Goal: Leave review/rating

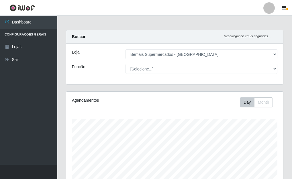
select select "249"
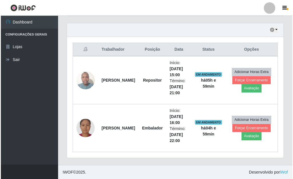
scroll to position [119, 217]
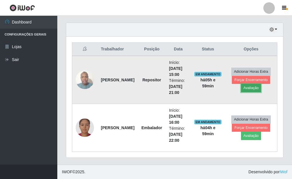
click at [252, 87] on button "Avaliação" at bounding box center [251, 88] width 20 height 8
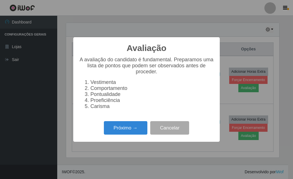
scroll to position [119, 213]
click at [129, 132] on button "Próximo →" at bounding box center [126, 127] width 44 height 13
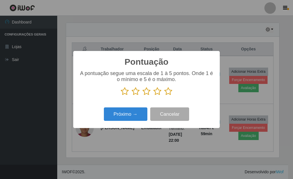
click at [168, 90] on icon at bounding box center [168, 91] width 8 height 9
click at [164, 96] on input "radio" at bounding box center [164, 96] width 0 height 0
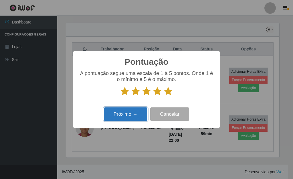
click at [133, 113] on button "Próximo →" at bounding box center [126, 113] width 44 height 13
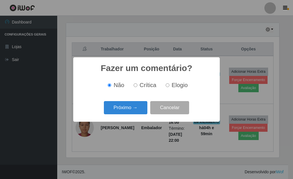
click at [132, 113] on button "Próximo →" at bounding box center [126, 107] width 44 height 13
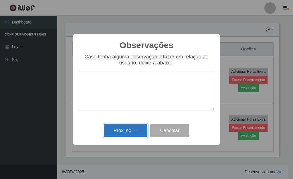
click at [138, 132] on button "Próximo →" at bounding box center [126, 130] width 44 height 13
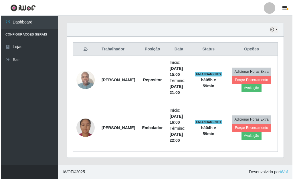
scroll to position [119, 217]
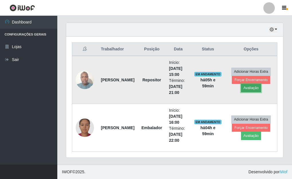
click at [253, 87] on button "Avaliação" at bounding box center [251, 88] width 20 height 8
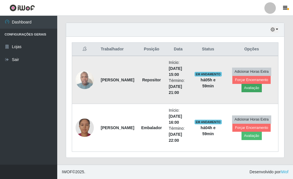
scroll to position [119, 213]
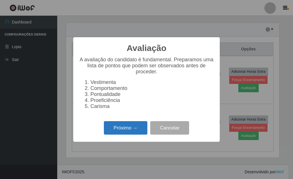
click at [126, 134] on button "Próximo →" at bounding box center [126, 127] width 44 height 13
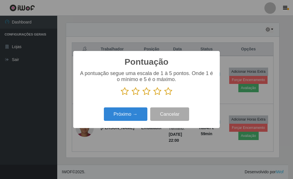
scroll to position [286254, 286160]
click at [172, 92] on icon at bounding box center [168, 91] width 8 height 9
click at [164, 96] on input "radio" at bounding box center [164, 96] width 0 height 0
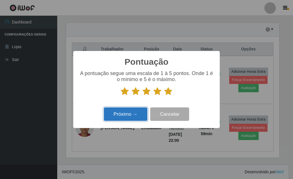
click at [135, 115] on button "Próximo →" at bounding box center [126, 113] width 44 height 13
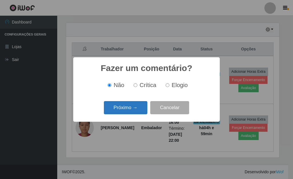
click at [131, 111] on button "Próximo →" at bounding box center [126, 107] width 44 height 13
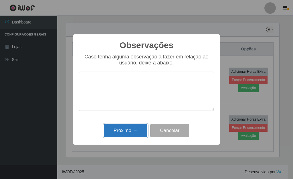
click at [128, 134] on button "Próximo →" at bounding box center [126, 130] width 44 height 13
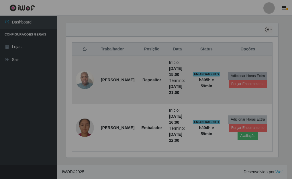
scroll to position [119, 217]
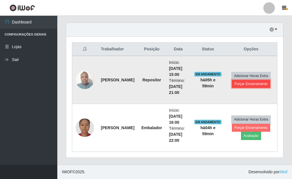
click at [251, 85] on button "Forçar Encerramento" at bounding box center [251, 84] width 38 height 8
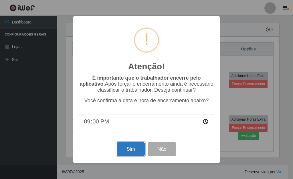
click at [131, 148] on button "Sim" at bounding box center [131, 148] width 28 height 13
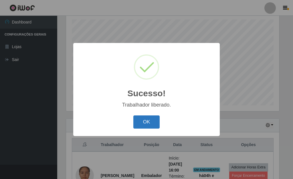
click at [148, 125] on button "OK" at bounding box center [146, 121] width 27 height 13
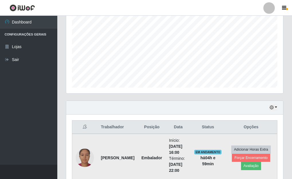
scroll to position [147, 0]
